Goal: Transaction & Acquisition: Purchase product/service

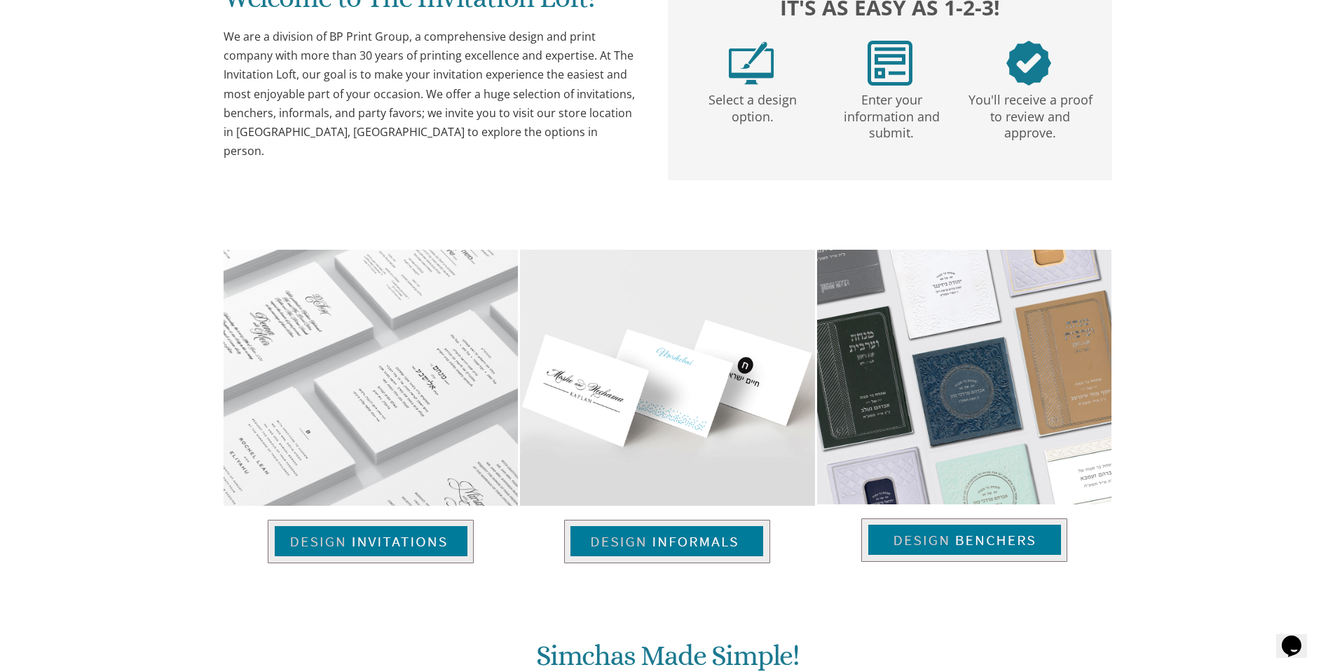
scroll to position [791, 0]
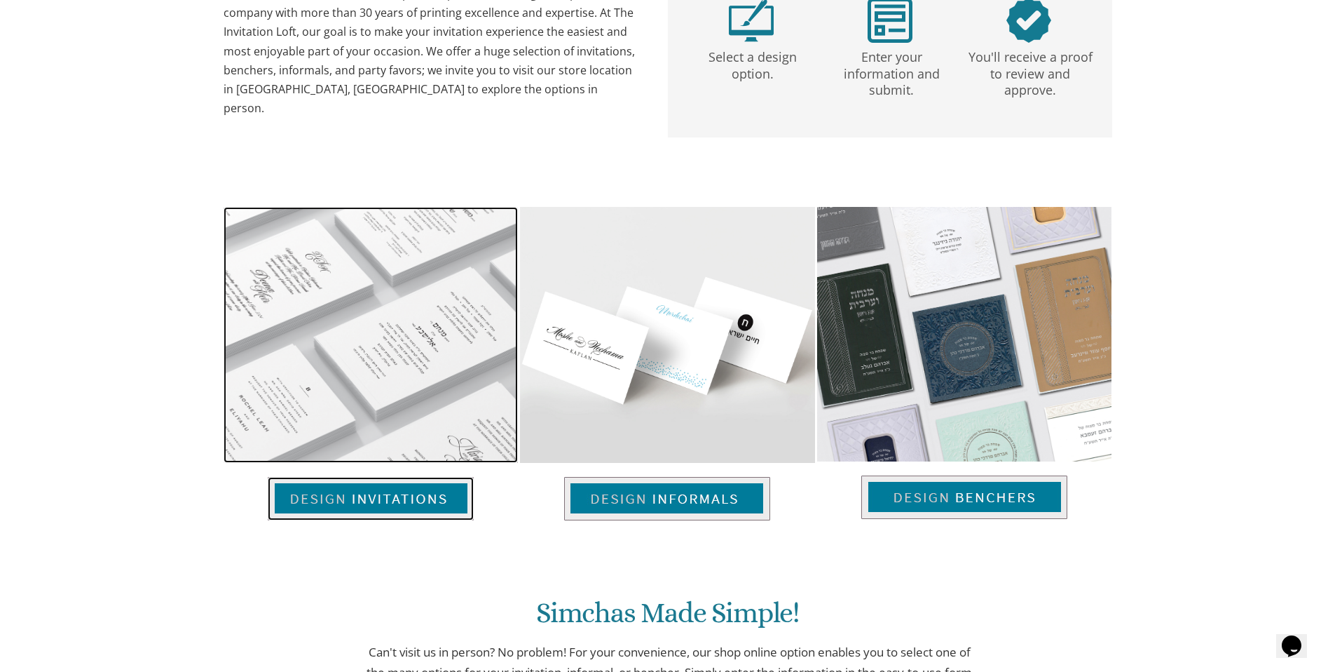
click at [397, 501] on img at bounding box center [371, 498] width 206 height 43
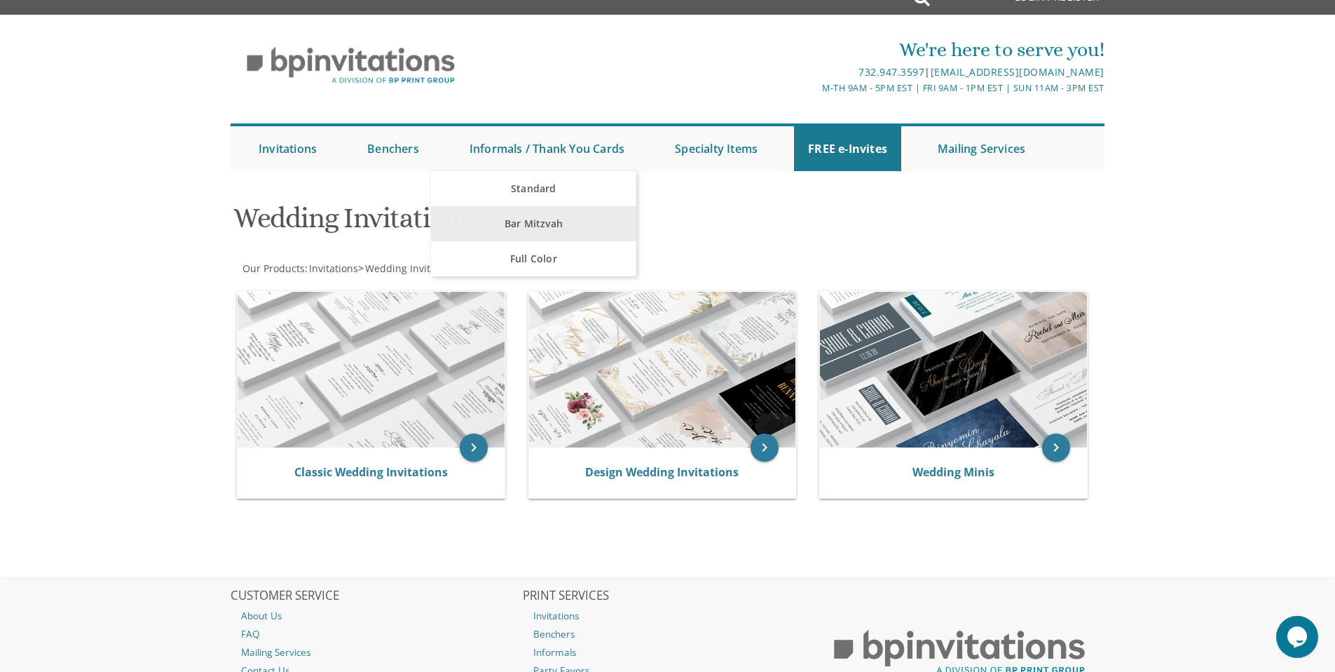
scroll to position [26, 0]
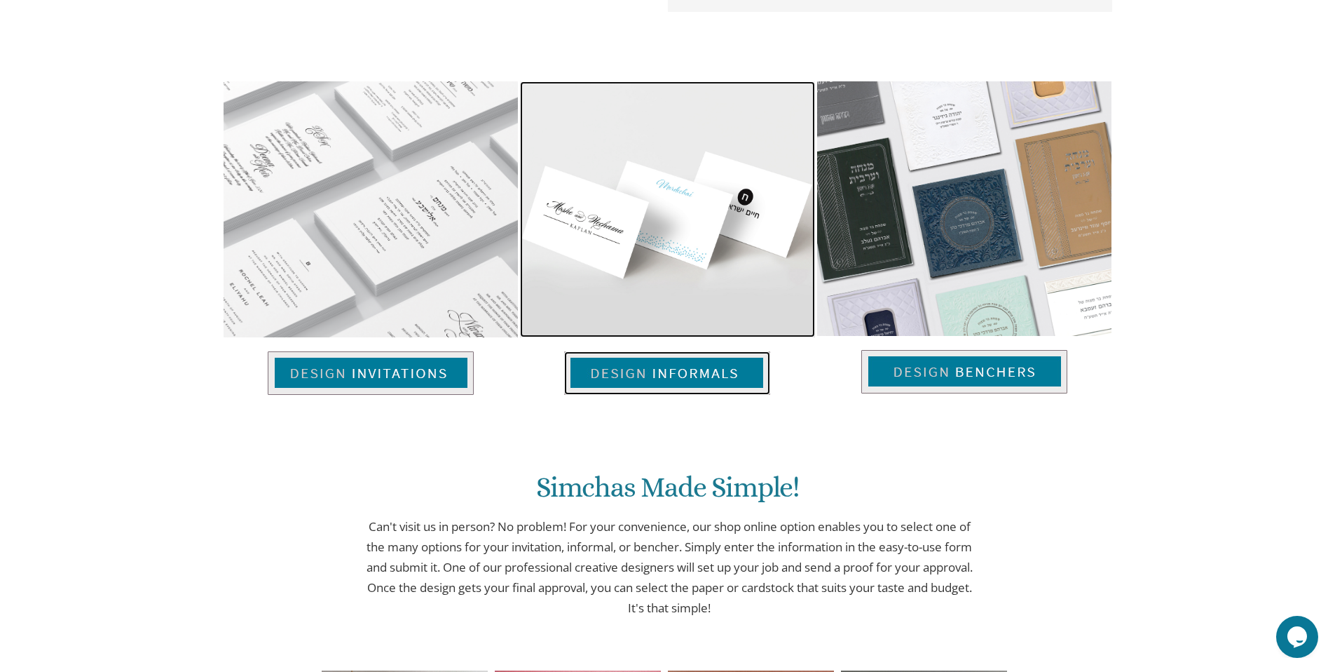
click at [697, 373] on img at bounding box center [667, 372] width 206 height 43
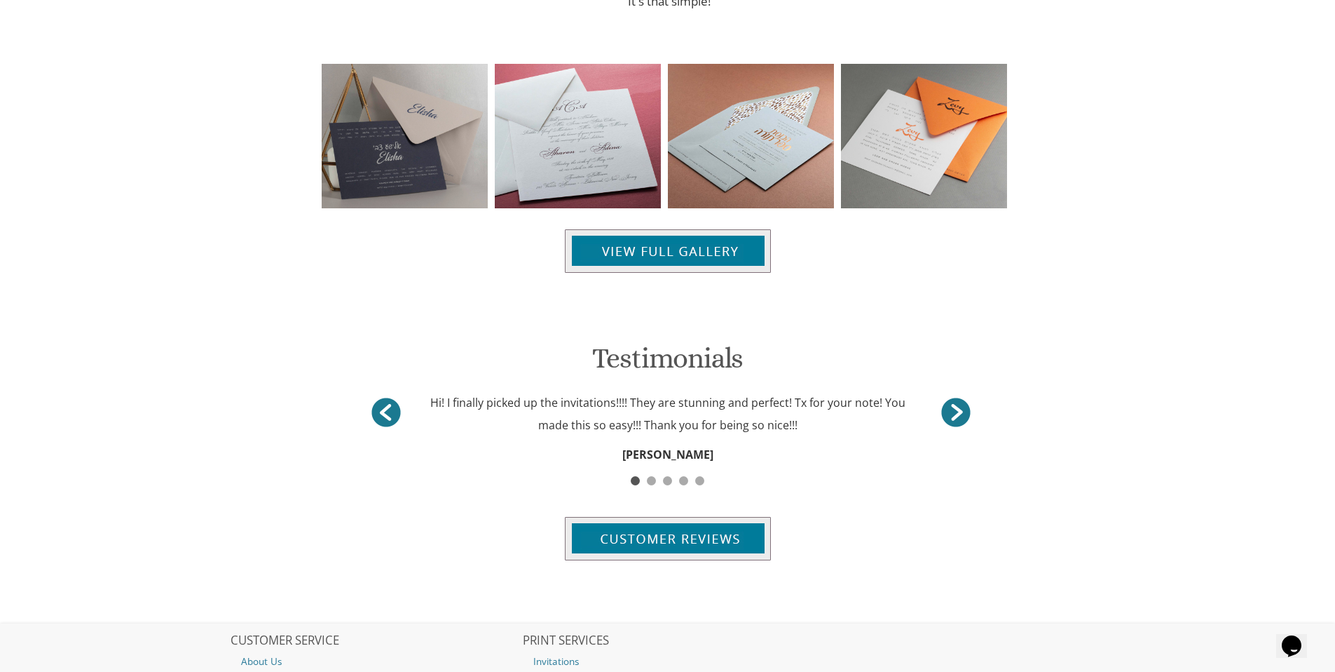
scroll to position [1099, 0]
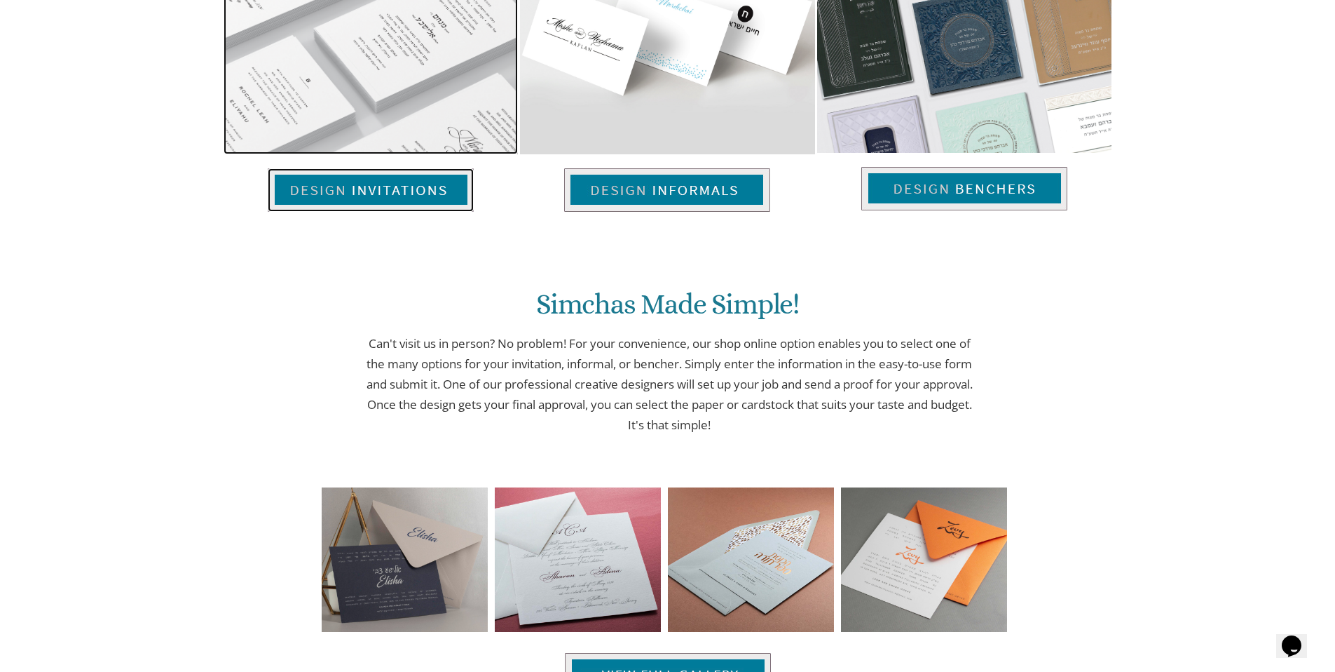
click at [413, 198] on img at bounding box center [371, 189] width 206 height 43
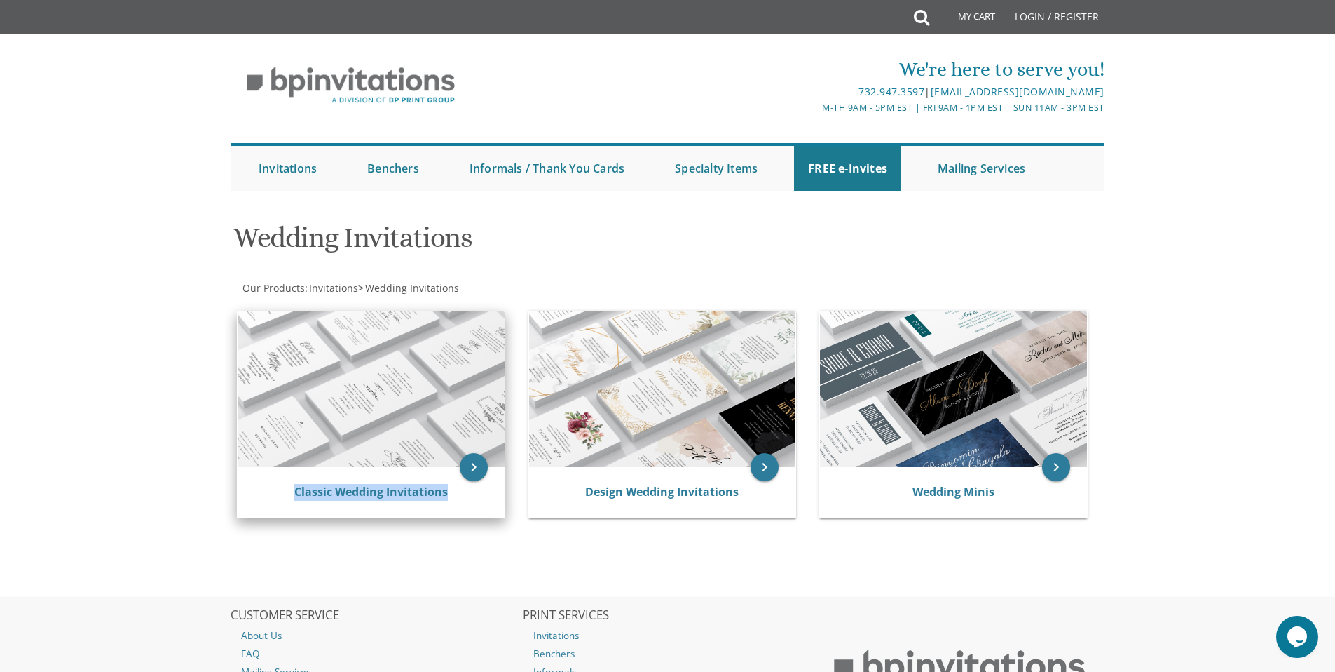
drag, startPoint x: 462, startPoint y: 492, endPoint x: 288, endPoint y: 486, distance: 173.9
click at [288, 486] on div "Classic Wedding Invitations" at bounding box center [370, 492] width 233 height 17
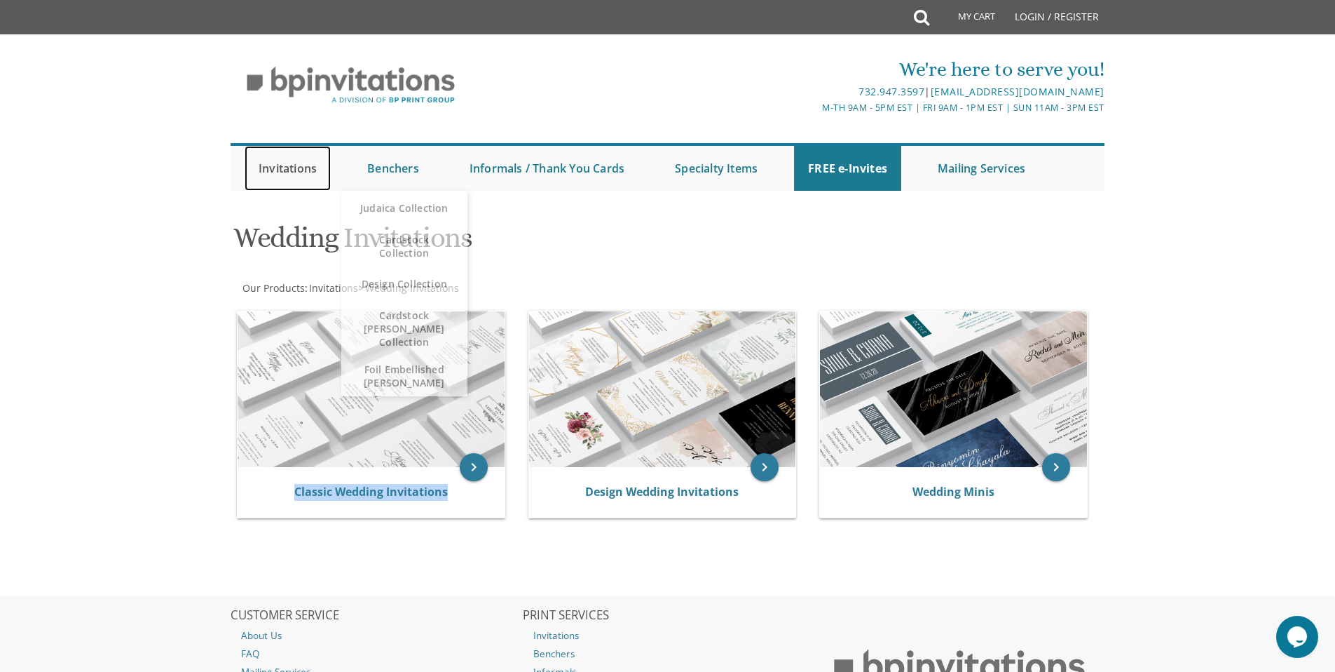
click at [292, 172] on link "Invitations" at bounding box center [288, 168] width 86 height 45
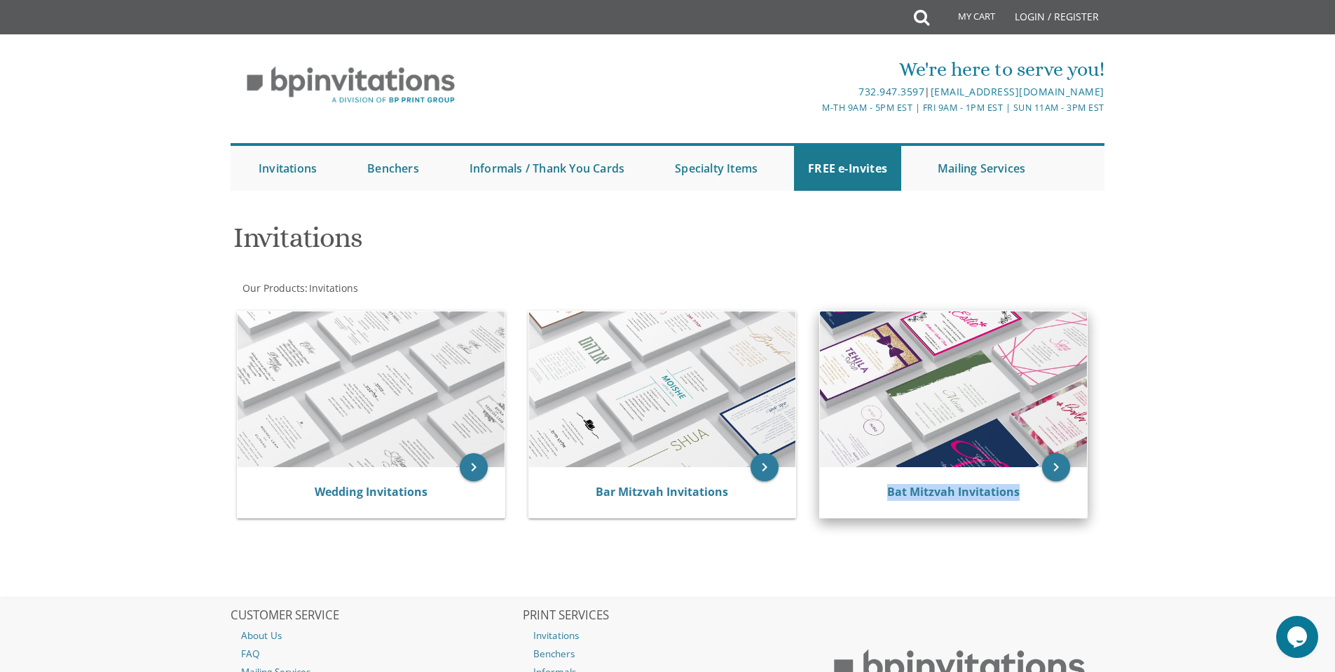
drag, startPoint x: 1026, startPoint y: 491, endPoint x: 881, endPoint y: 493, distance: 144.4
click at [881, 493] on div "Bat Mitzvah Invitations" at bounding box center [953, 492] width 233 height 17
click at [981, 368] on img at bounding box center [953, 389] width 267 height 156
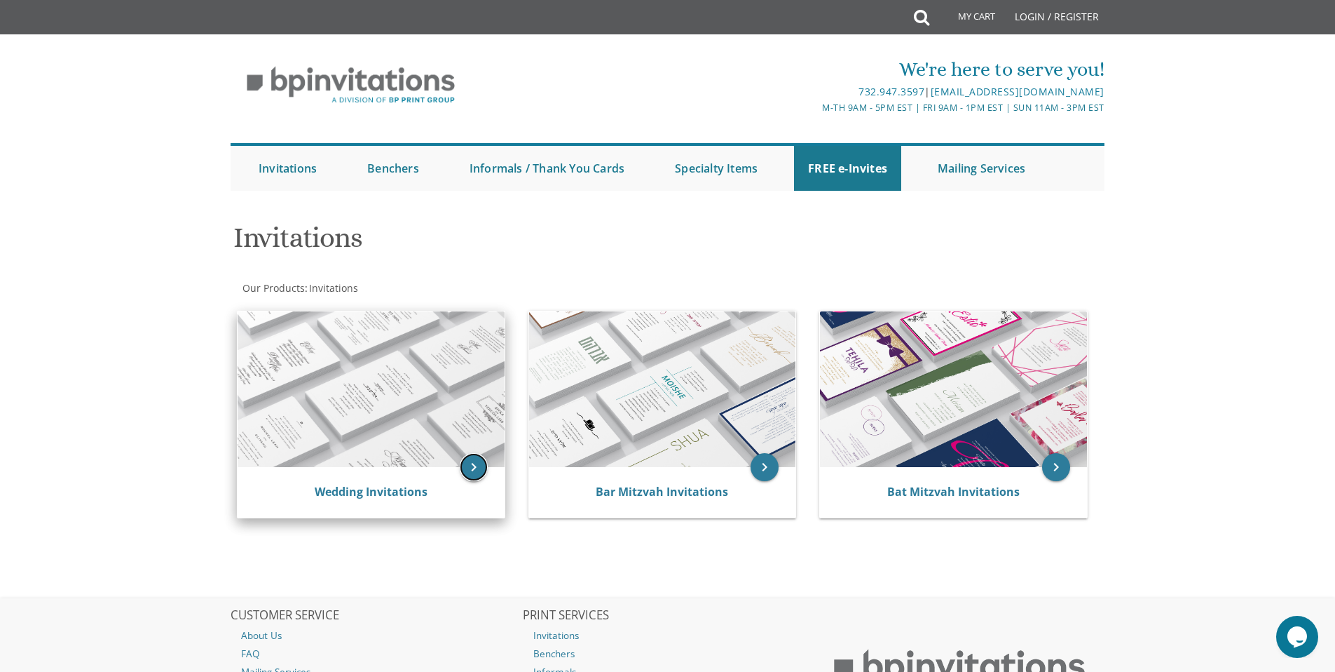
click at [474, 454] on icon "keyboard_arrow_right" at bounding box center [474, 467] width 28 height 28
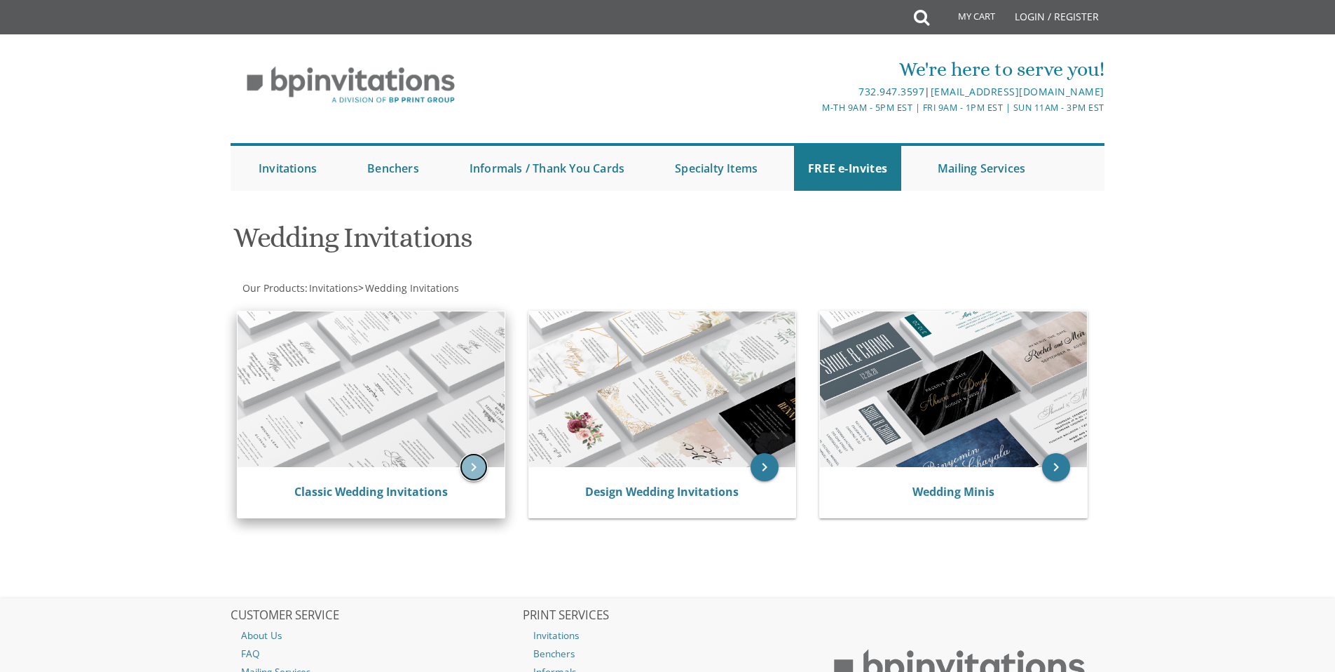
click at [480, 461] on icon "keyboard_arrow_right" at bounding box center [474, 467] width 28 height 28
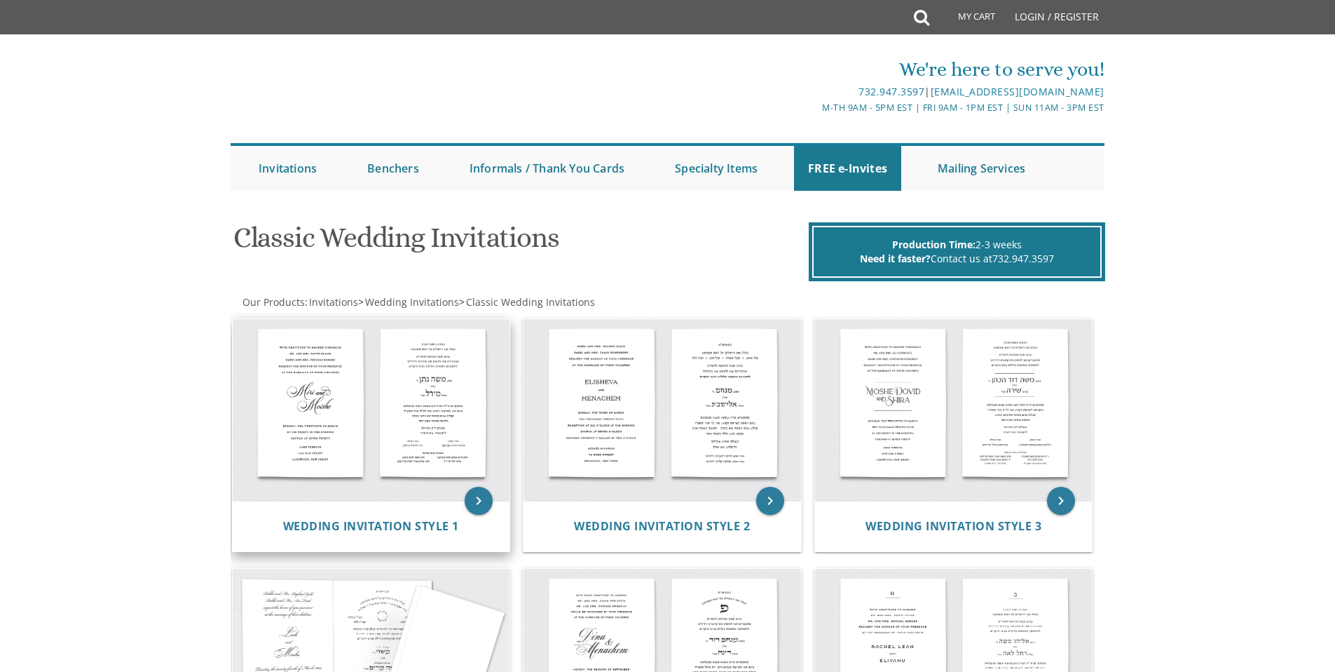
click at [468, 396] on img at bounding box center [372, 410] width 278 height 182
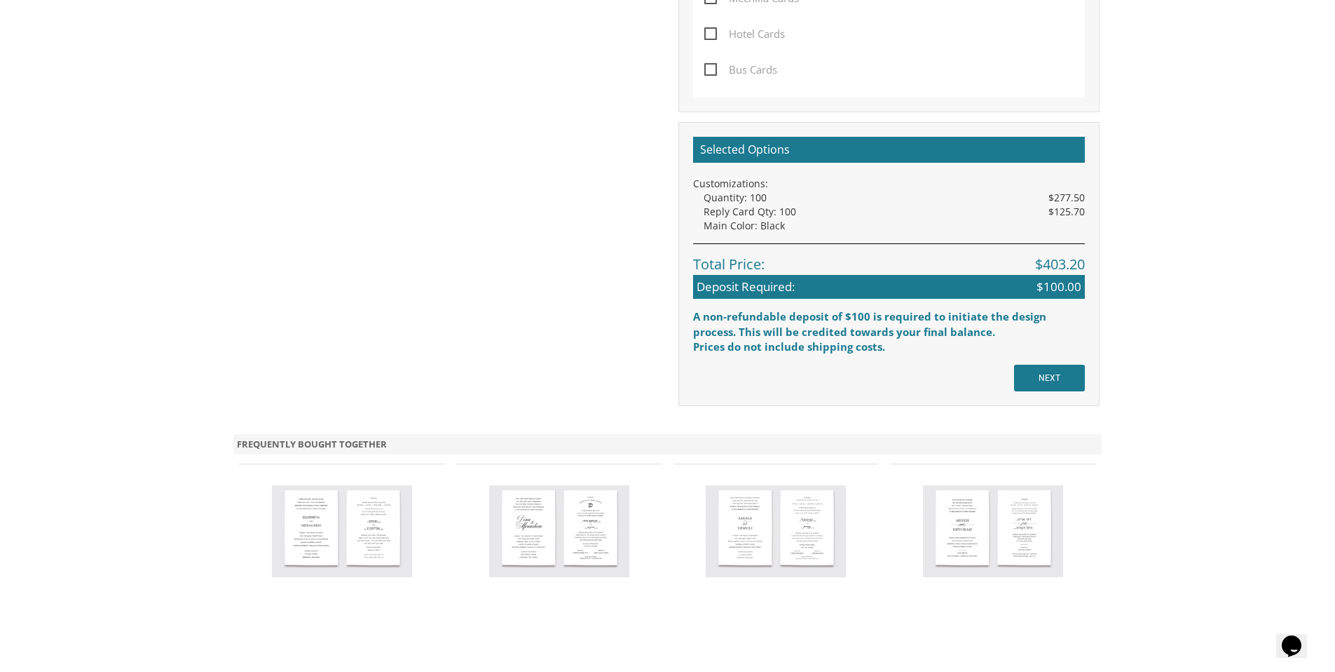
scroll to position [1266, 0]
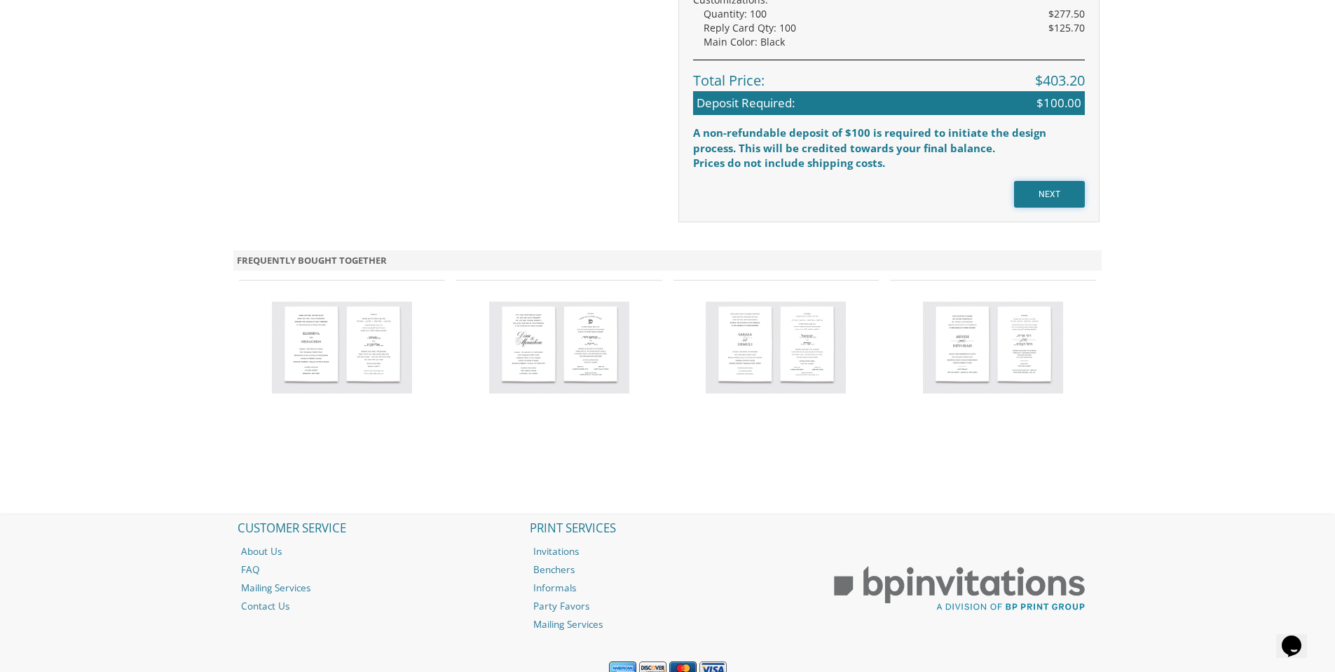
click at [1065, 188] on input "NEXT" at bounding box center [1049, 194] width 71 height 27
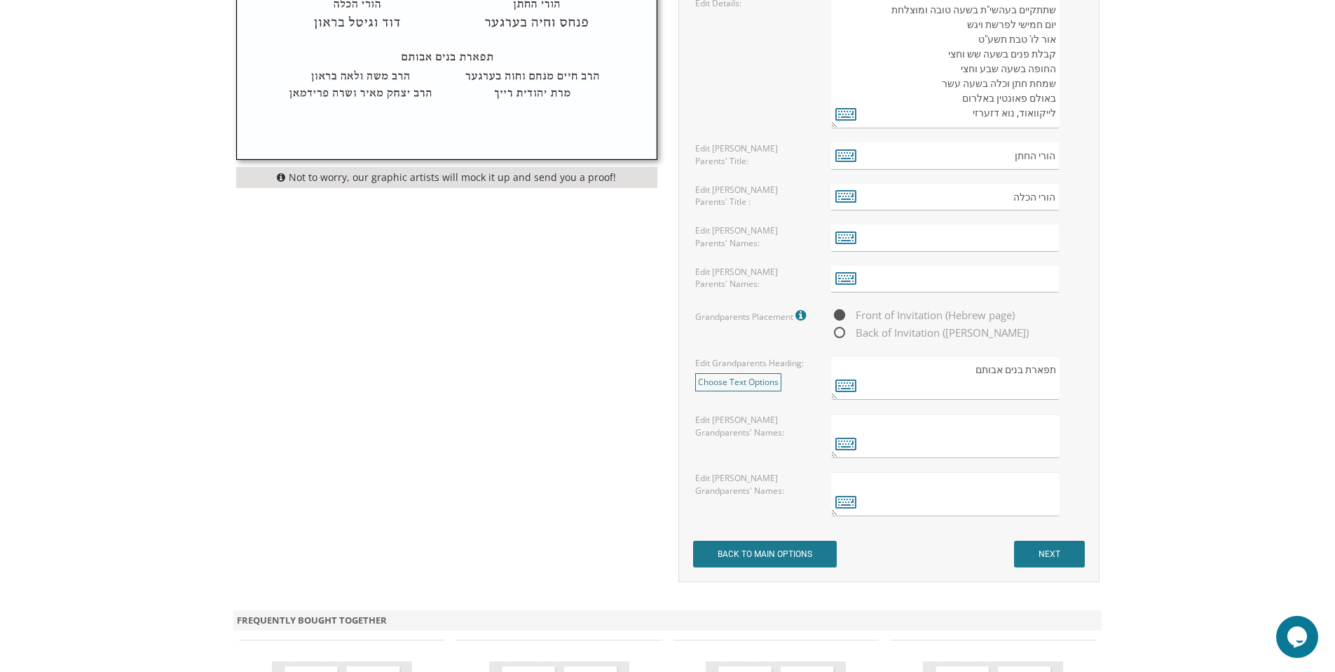
scroll to position [1261, 0]
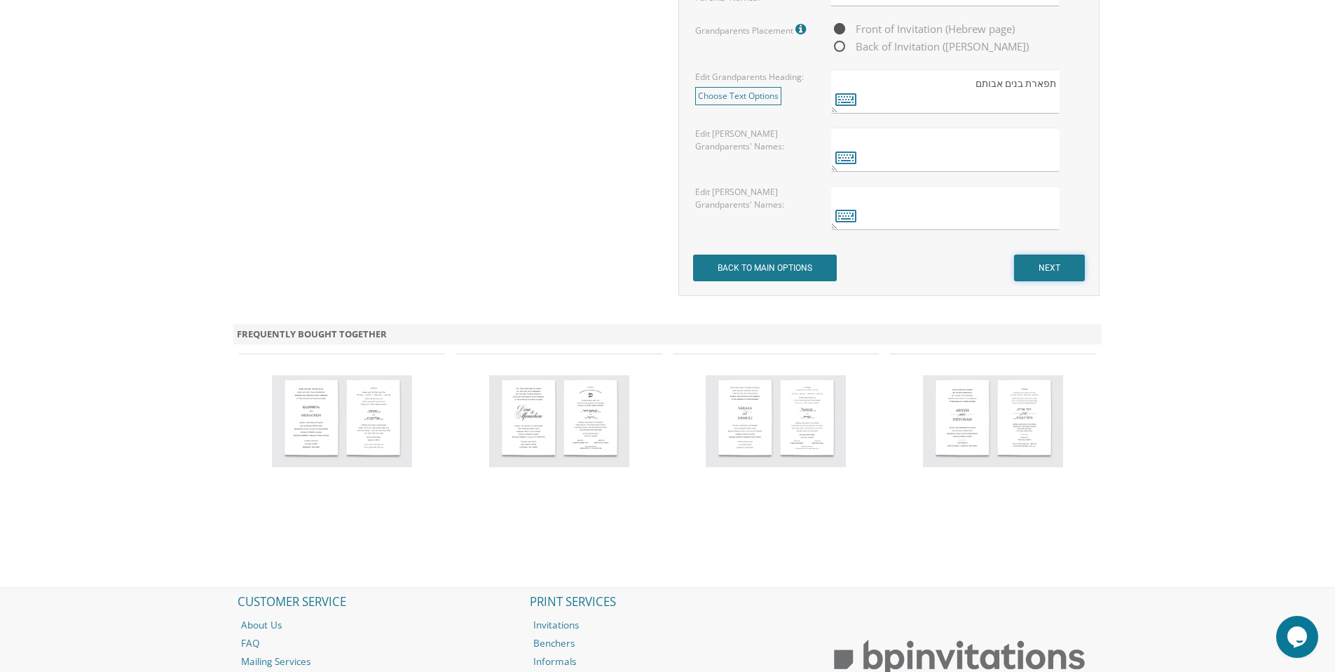
click at [1052, 267] on input "NEXT" at bounding box center [1049, 267] width 71 height 27
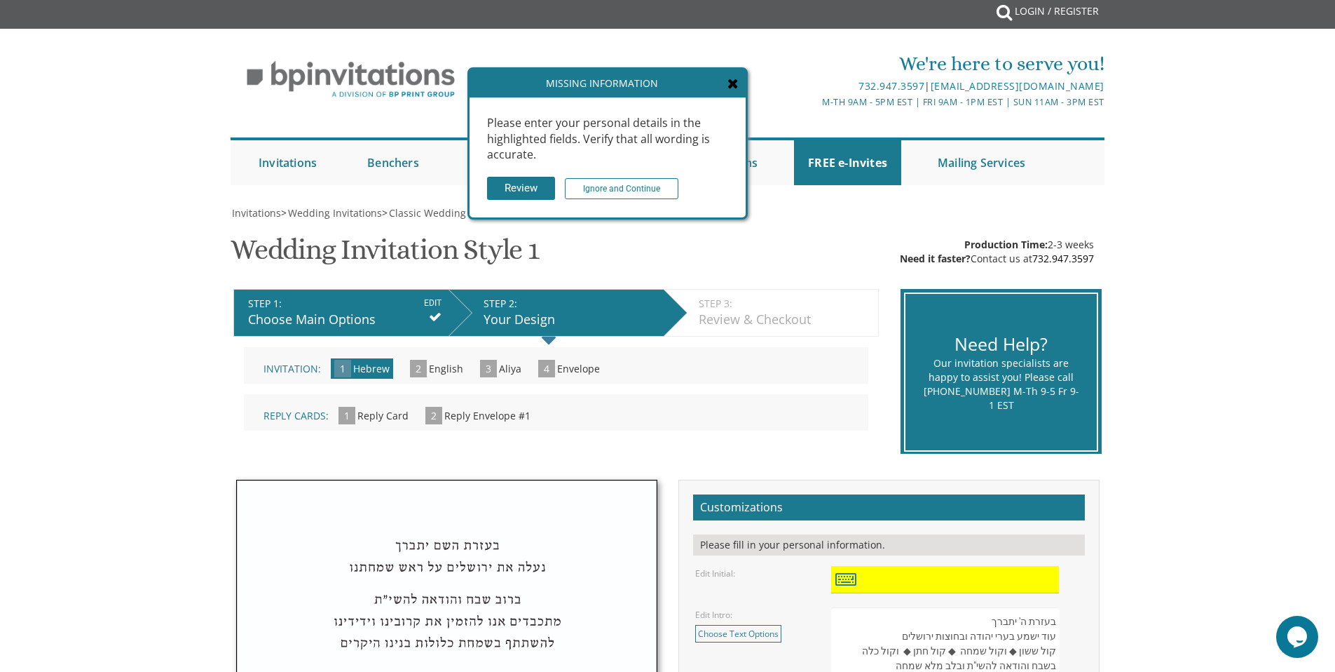
scroll to position [5, 0]
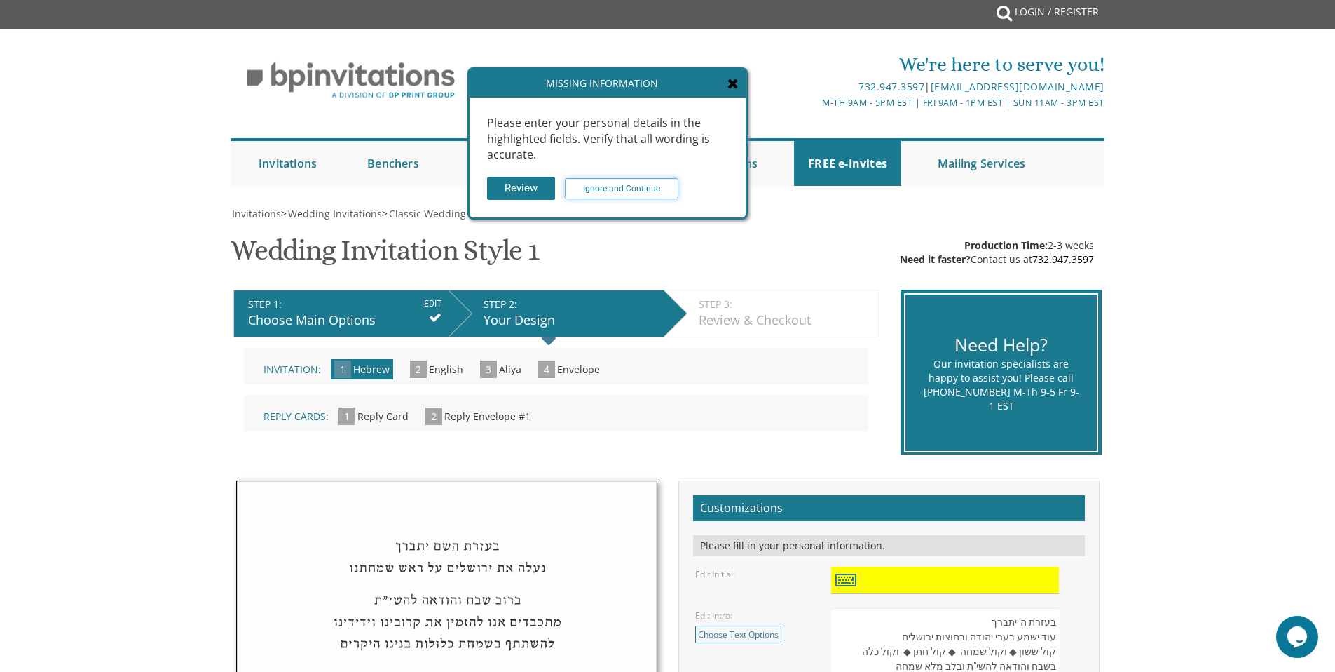
click at [604, 192] on input "Ignore and Continue" at bounding box center [622, 188] width 114 height 21
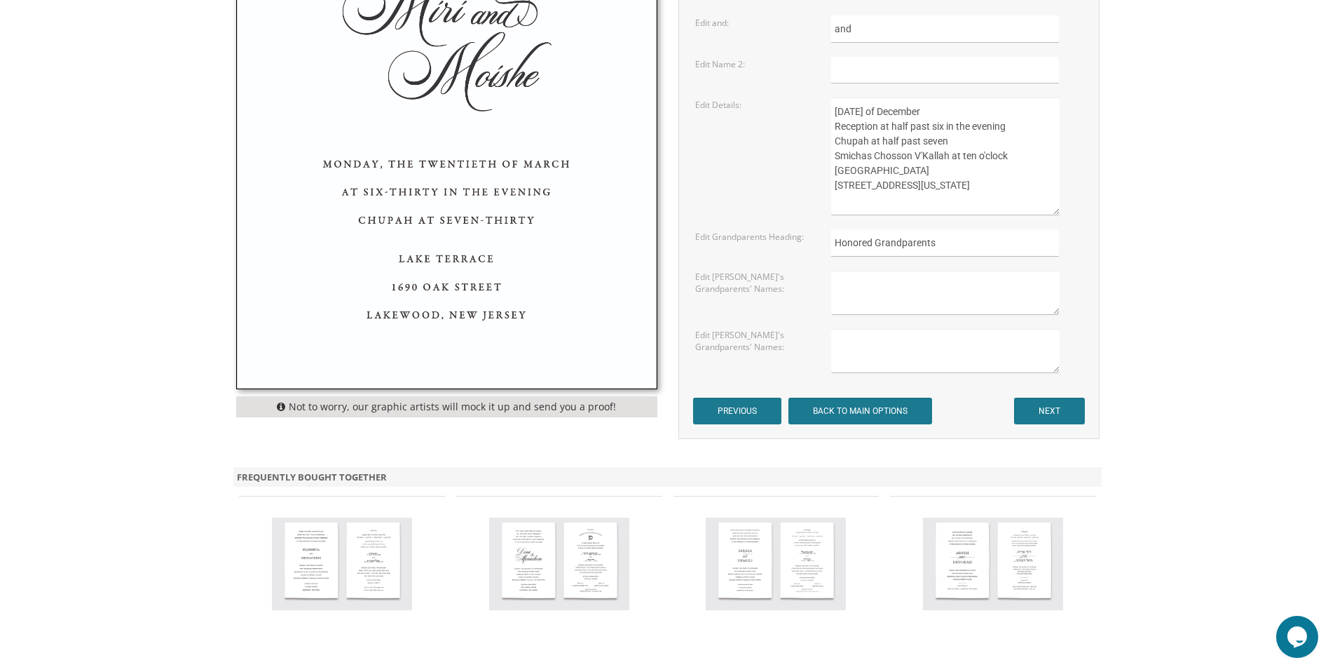
scroll to position [84, 0]
